Goal: Browse casually

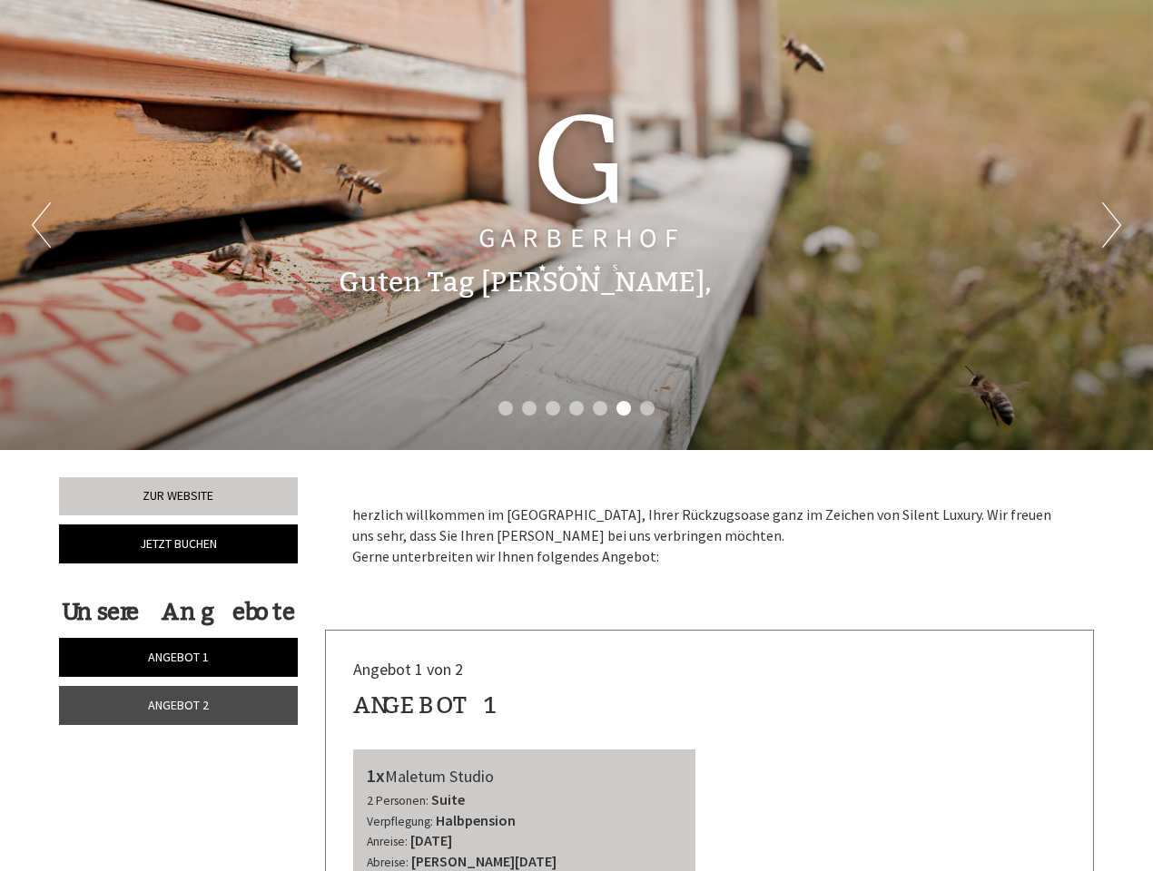
click at [576, 436] on div "Previous Next 1 2 3 4 5 6 7" at bounding box center [576, 225] width 1153 height 450
click at [41, 225] on button "Previous" at bounding box center [41, 224] width 19 height 45
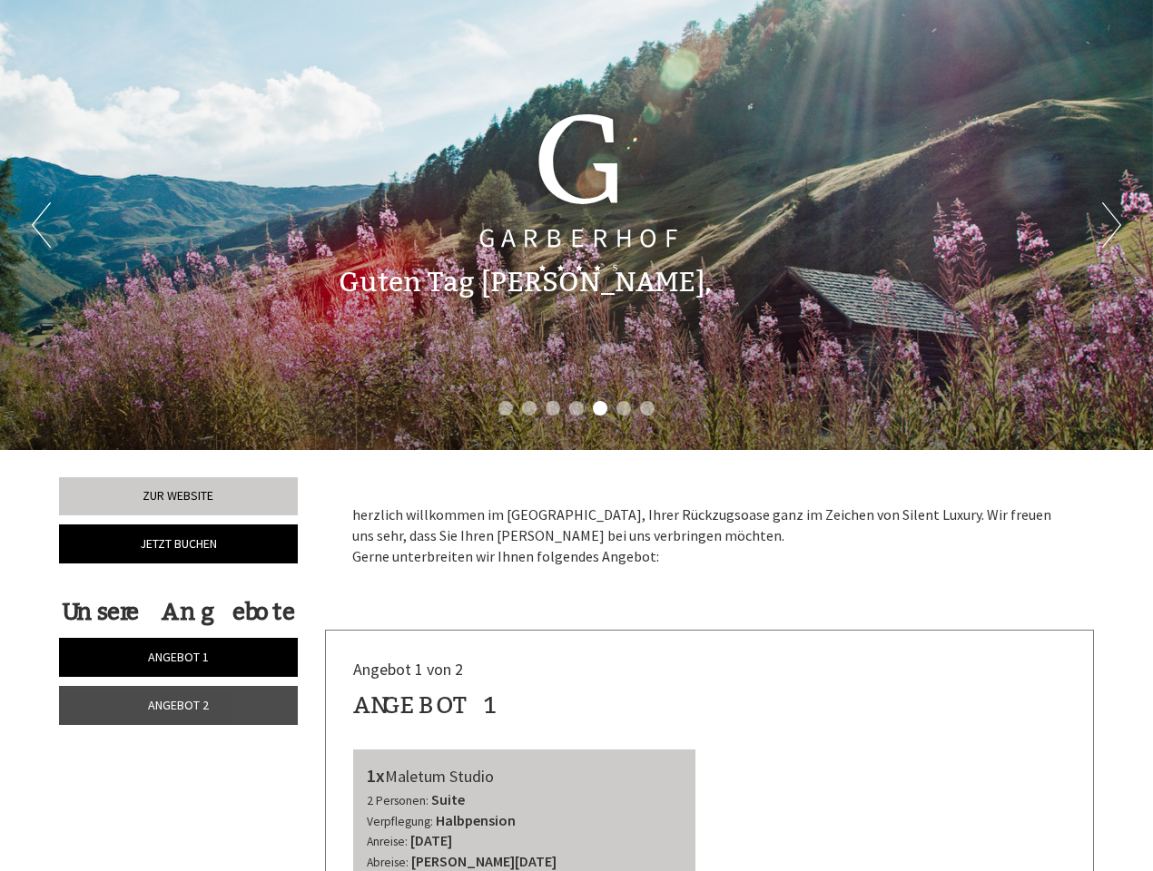
click at [1111, 225] on button "Next" at bounding box center [1111, 224] width 19 height 45
click at [506, 408] on li "1" at bounding box center [505, 408] width 15 height 15
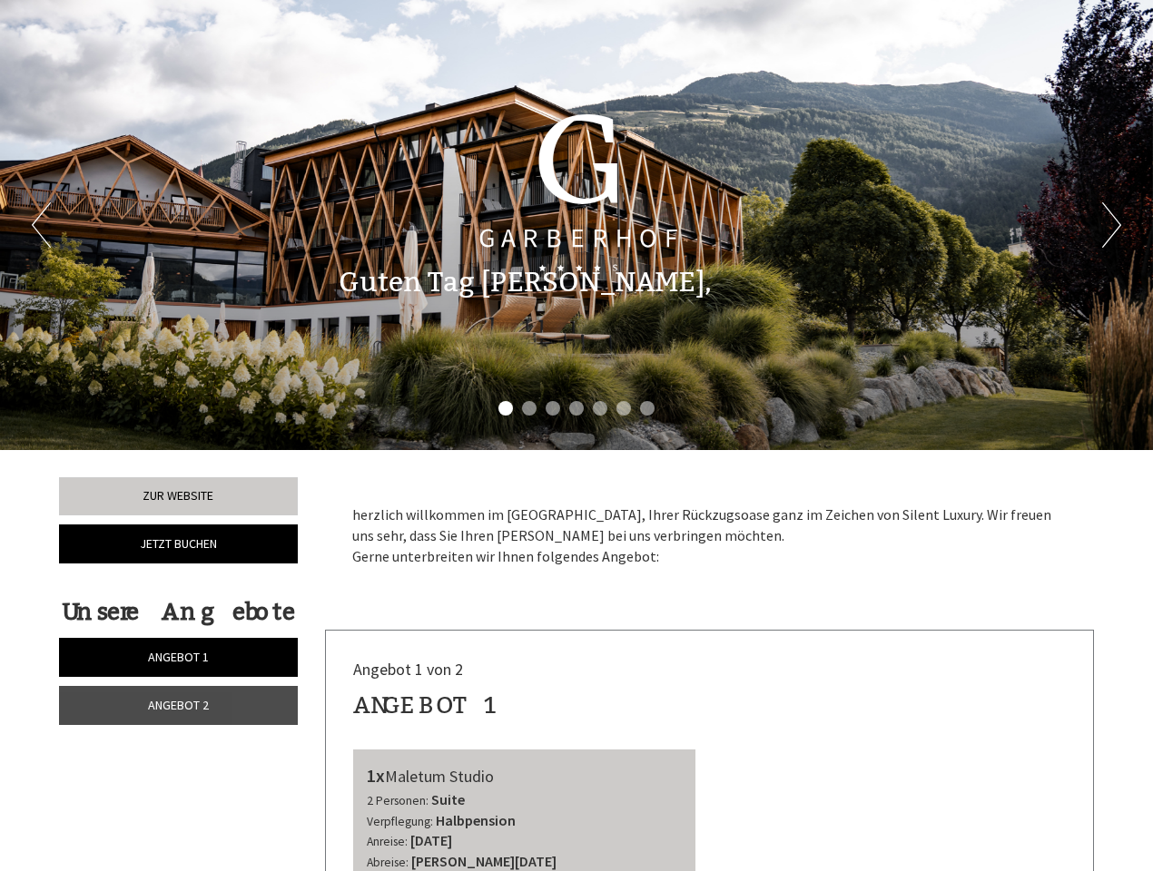
click at [529, 408] on li "2" at bounding box center [529, 408] width 15 height 15
click at [553, 408] on li "3" at bounding box center [553, 408] width 15 height 15
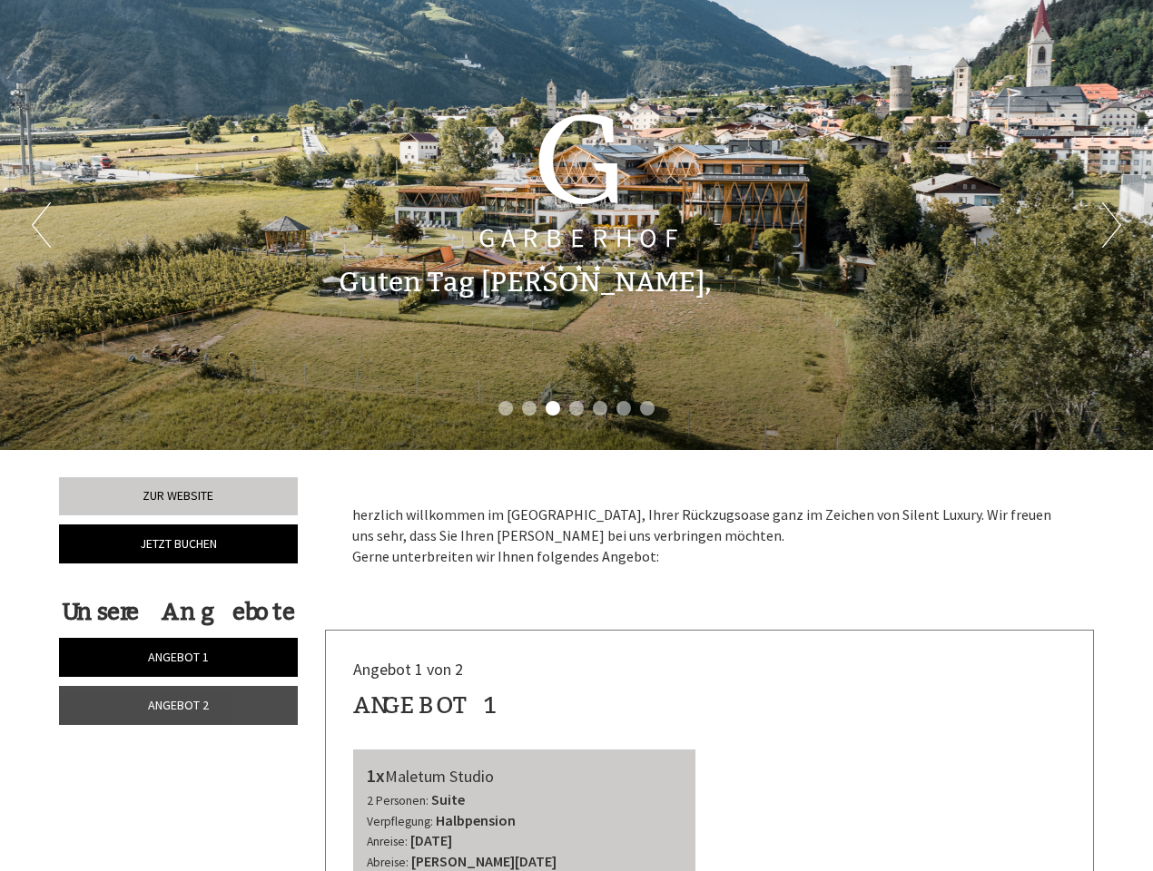
click at [576, 408] on li "4" at bounding box center [576, 408] width 15 height 15
click at [600, 408] on li "5" at bounding box center [600, 408] width 15 height 15
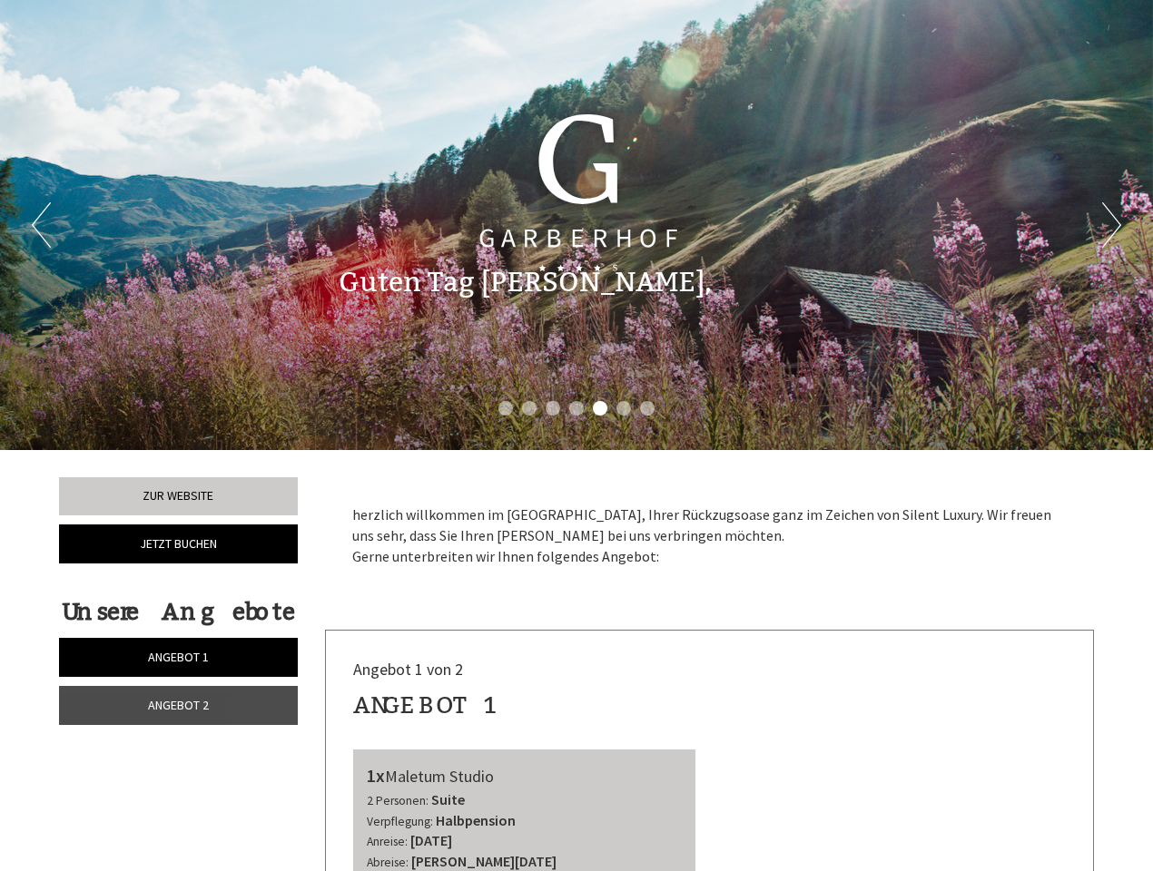
click at [624, 408] on li "6" at bounding box center [623, 408] width 15 height 15
click at [647, 408] on li "7" at bounding box center [647, 408] width 15 height 15
